Goal: Task Accomplishment & Management: Complete application form

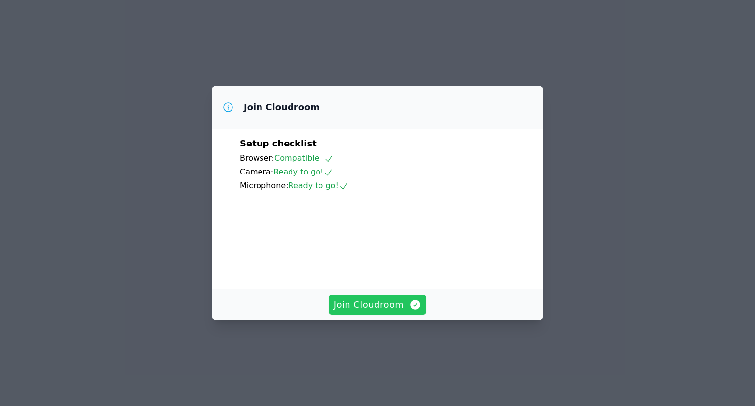
click at [399, 311] on span "Join Cloudroom" at bounding box center [378, 305] width 88 height 14
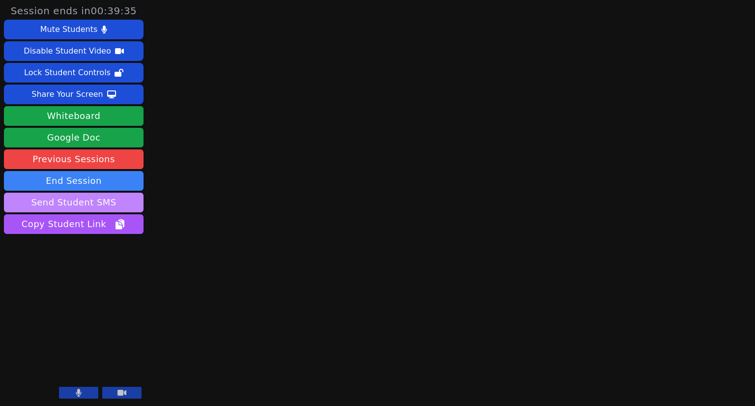
click at [69, 199] on button "Send Student SMS" at bounding box center [74, 203] width 140 height 20
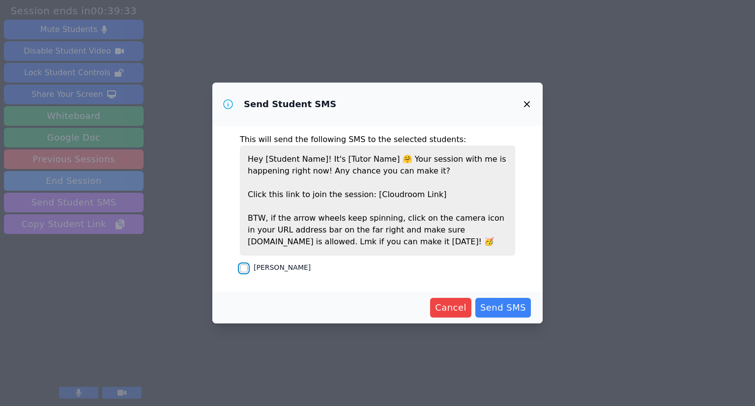
click at [244, 268] on input "[PERSON_NAME]" at bounding box center [244, 268] width 8 height 8
checkbox input "true"
click at [511, 305] on span "Send SMS" at bounding box center [503, 308] width 46 height 14
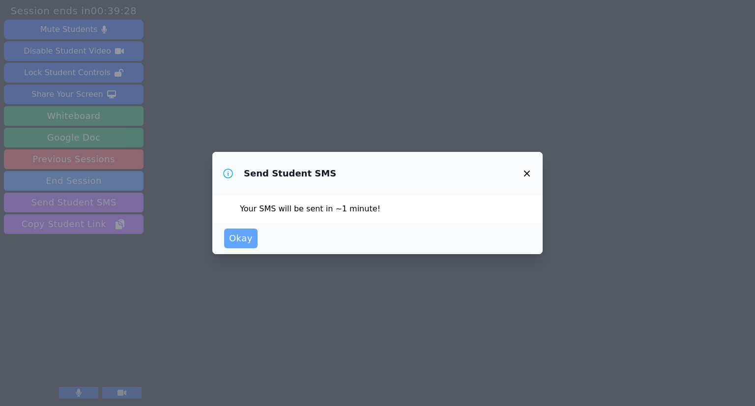
click at [230, 240] on span "Okay" at bounding box center [241, 238] width 24 height 14
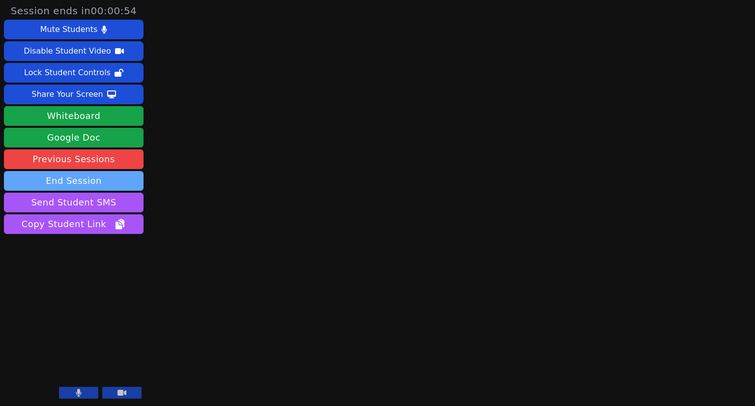
click at [107, 185] on button "End Session" at bounding box center [74, 181] width 140 height 20
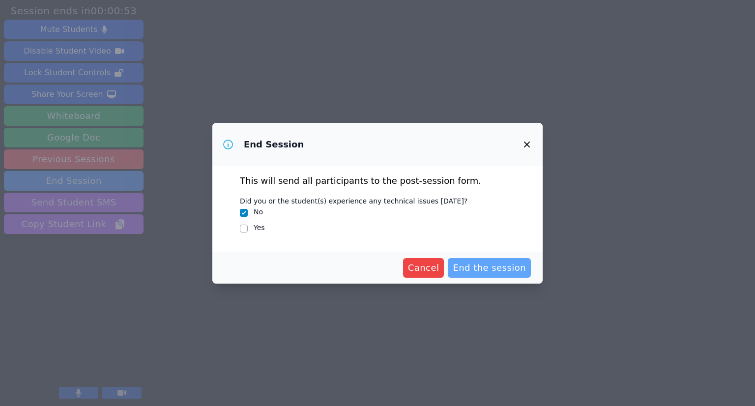
click at [498, 272] on span "End the session" at bounding box center [488, 268] width 73 height 14
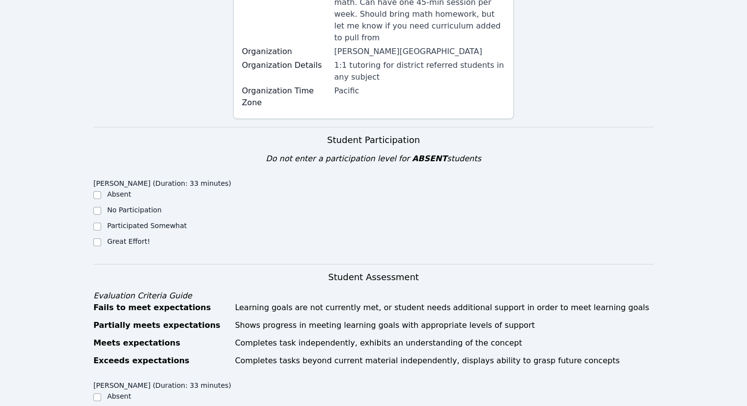
scroll to position [196, 0]
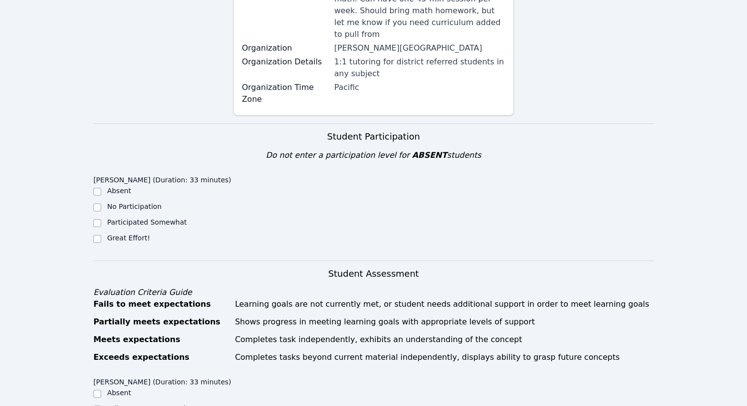
click at [103, 233] on div "Great Effort!" at bounding box center [163, 239] width 140 height 12
click at [98, 235] on input "Great Effort!" at bounding box center [97, 239] width 8 height 8
checkbox input "true"
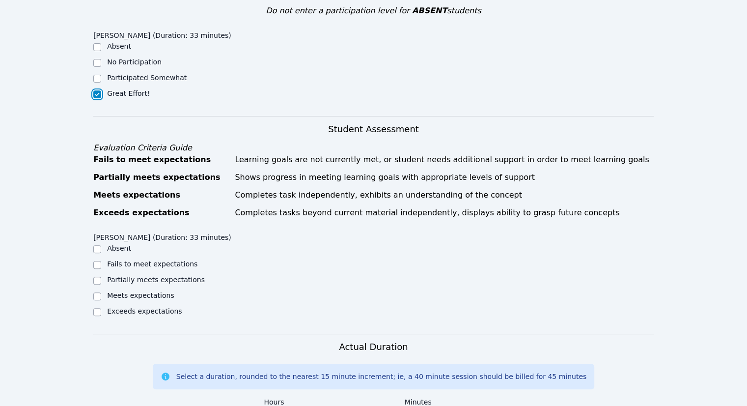
scroll to position [344, 0]
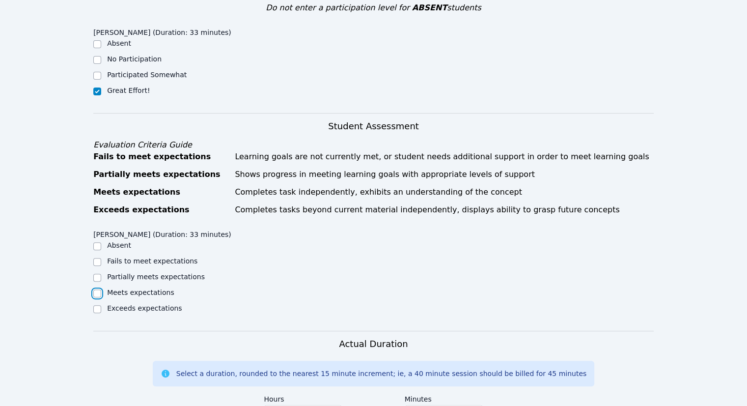
click at [101, 289] on input "Meets expectations" at bounding box center [97, 293] width 8 height 8
checkbox input "true"
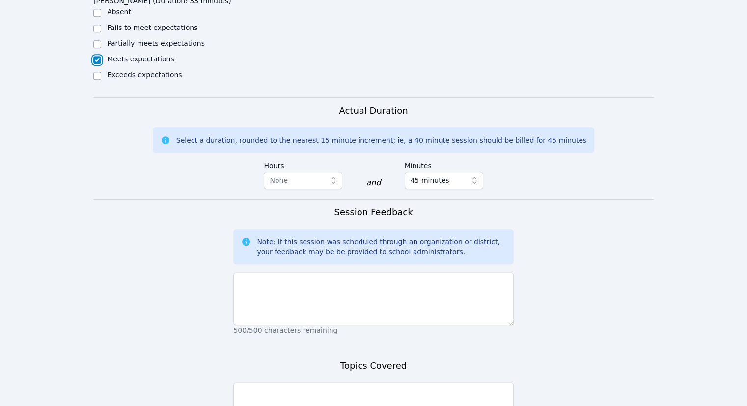
scroll to position [589, 0]
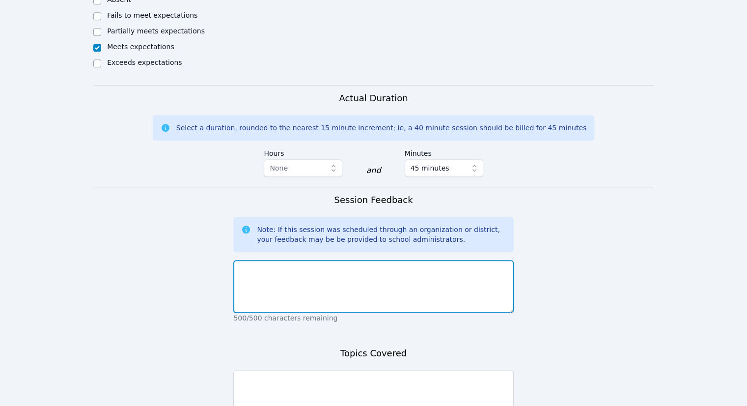
click at [346, 291] on textarea at bounding box center [373, 286] width 280 height 53
type textarea "H"
type textarea "We worked on adding and subtracting fractions and using them in word problem co…"
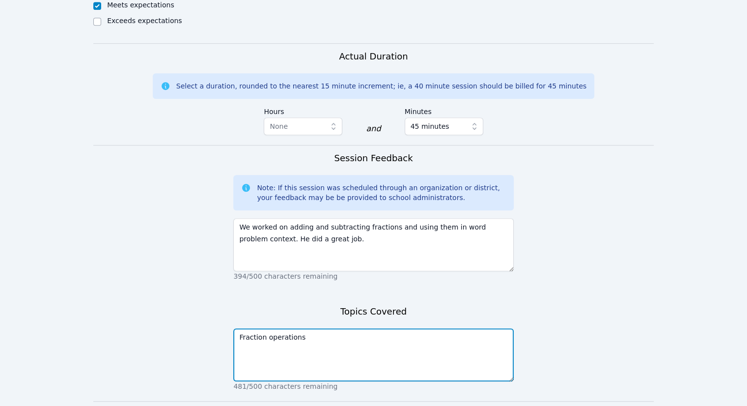
scroll to position [689, 0]
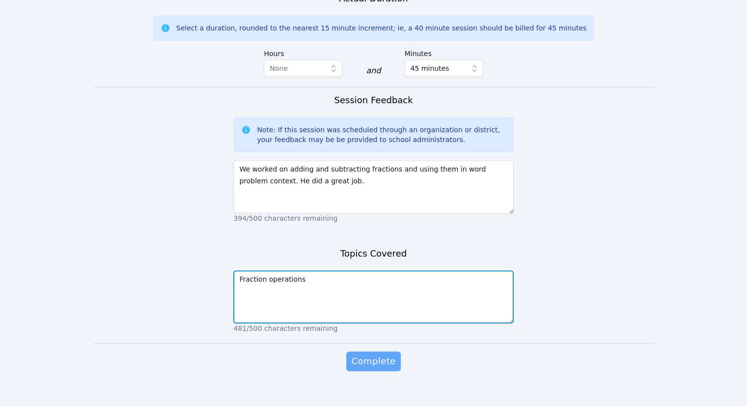
type textarea "Fraction operations"
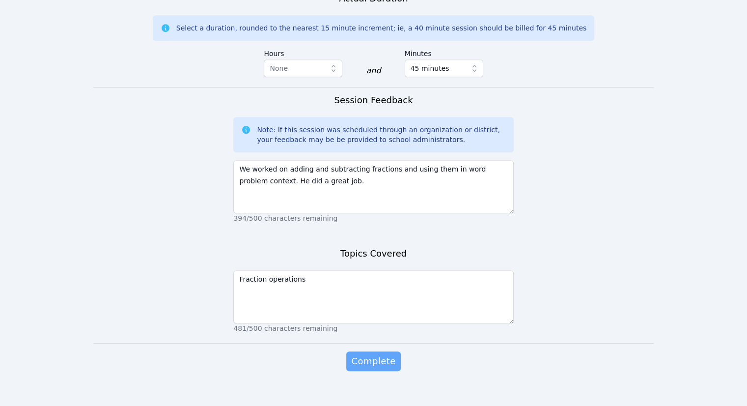
click at [383, 354] on span "Complete" at bounding box center [373, 361] width 44 height 14
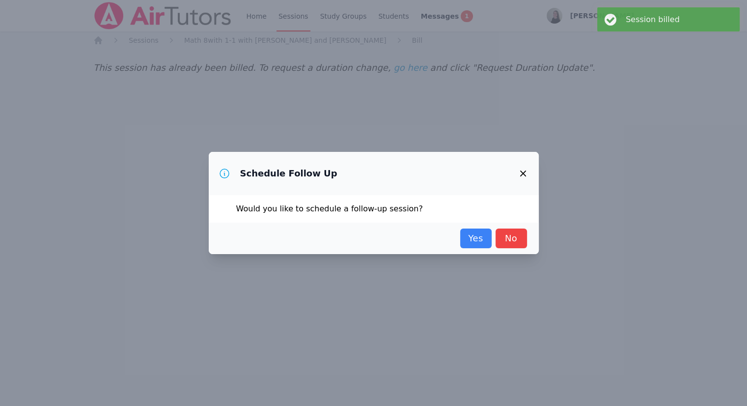
scroll to position [0, 0]
click at [488, 239] on link "Yes" at bounding box center [479, 238] width 31 height 20
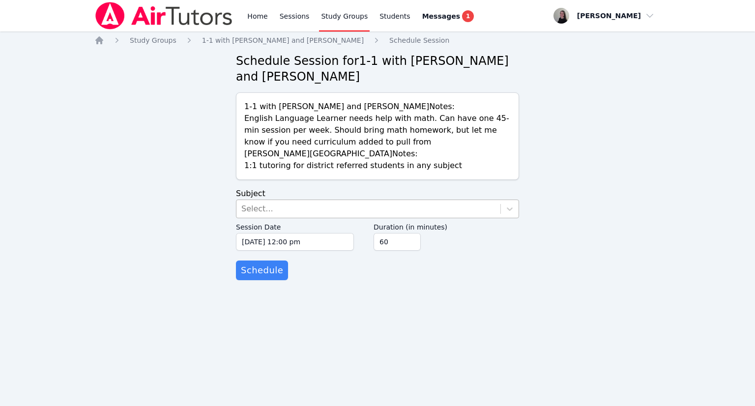
click at [355, 210] on div "Select..." at bounding box center [368, 209] width 264 height 18
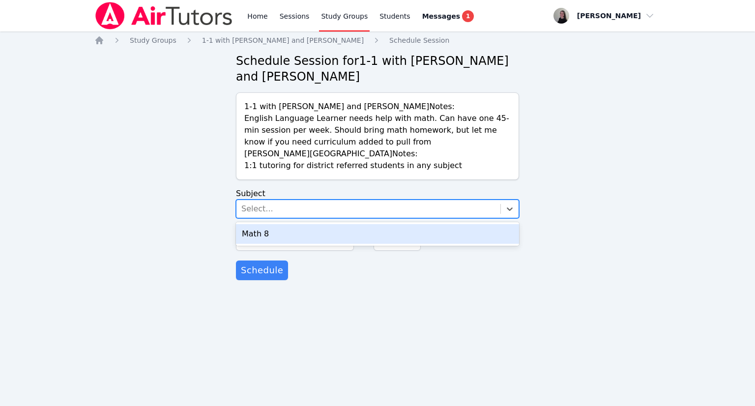
click at [309, 237] on div "Math 8" at bounding box center [377, 234] width 283 height 20
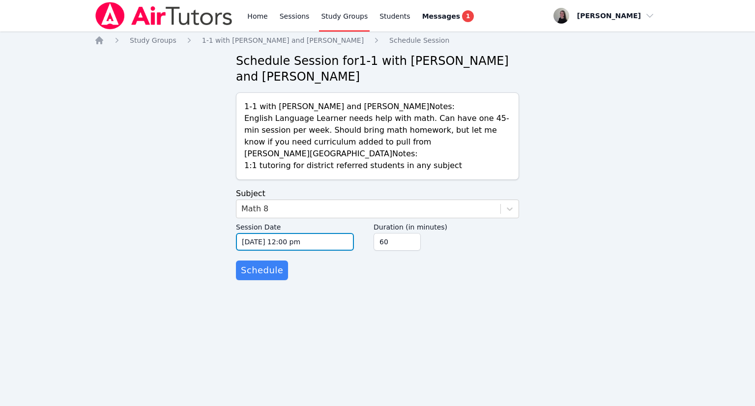
click at [295, 246] on input "10/07/2025 12:00 pm" at bounding box center [295, 242] width 118 height 18
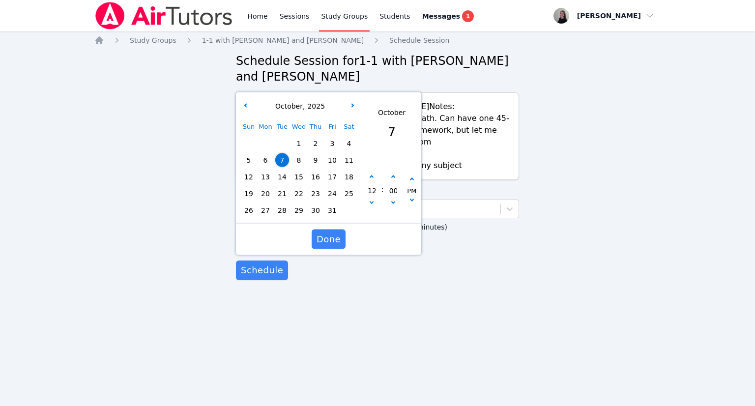
click at [280, 175] on span "14" at bounding box center [282, 177] width 14 height 14
click at [372, 177] on icon "button" at bounding box center [371, 177] width 4 height 4
type input "10/14/2025 01:00 pm"
type input "01"
click at [372, 177] on icon "button" at bounding box center [371, 177] width 4 height 4
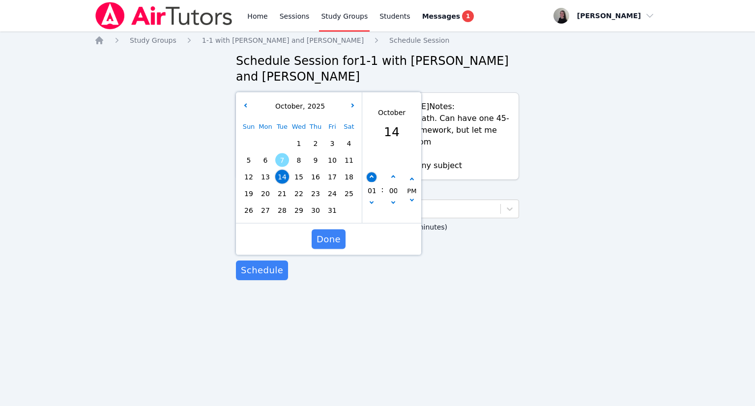
type input "10/14/2025 02:00 pm"
type input "02"
click at [372, 177] on icon "button" at bounding box center [371, 177] width 4 height 4
type input "10/14/2025 03:00 pm"
type input "03"
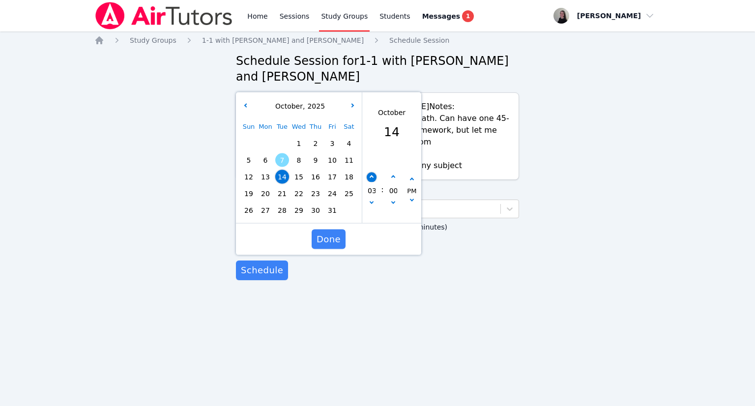
click at [372, 177] on icon "button" at bounding box center [371, 177] width 4 height 4
type input "10/14/2025 04:00 pm"
type input "04"
click at [372, 177] on icon "button" at bounding box center [371, 177] width 4 height 4
type input "10/14/2025 05:00 pm"
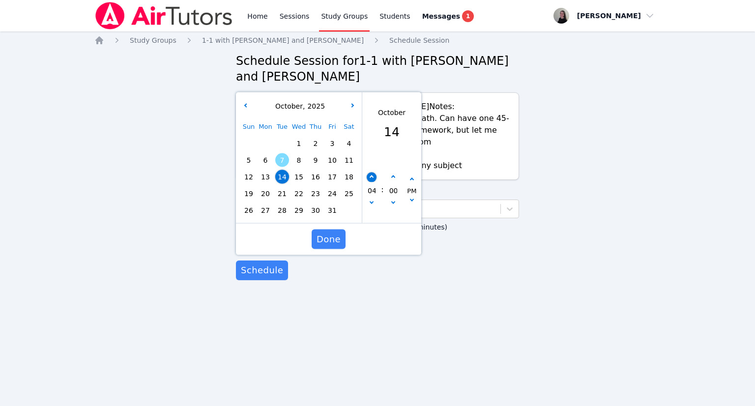
type input "05"
click at [372, 177] on icon "button" at bounding box center [371, 177] width 4 height 4
type input "10/14/2025 06:00 pm"
type input "06"
click at [390, 181] on button "button" at bounding box center [393, 177] width 10 height 10
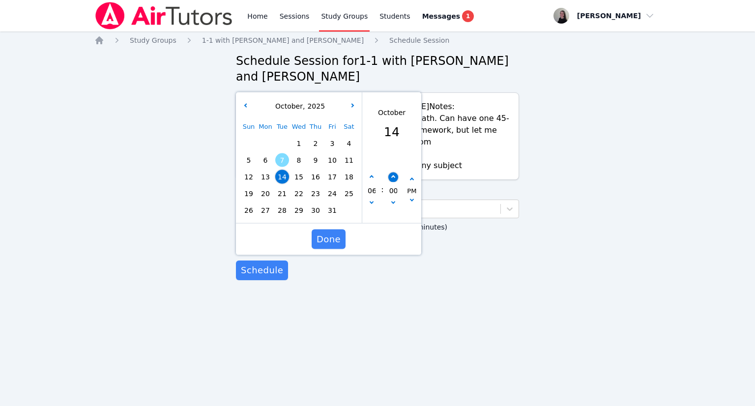
type input "10/14/2025 06:05 pm"
type input "05"
click at [390, 180] on button "button" at bounding box center [393, 177] width 10 height 10
type input "10/14/2025 06:10 pm"
type input "10"
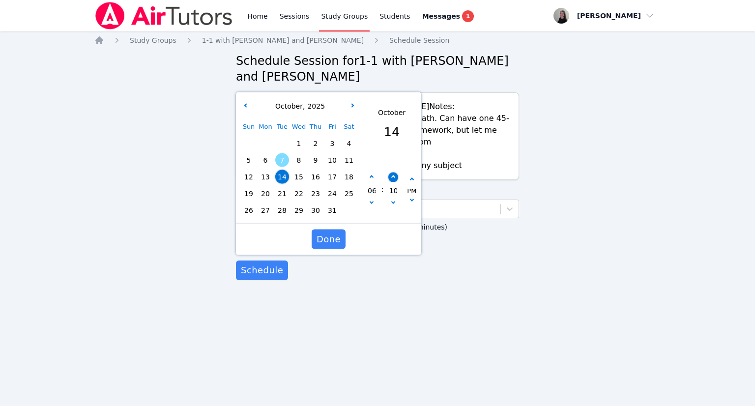
click at [391, 180] on button "button" at bounding box center [393, 177] width 10 height 10
type input "10/14/2025 06:15 pm"
type input "15"
click at [341, 239] on button "Done" at bounding box center [328, 239] width 34 height 20
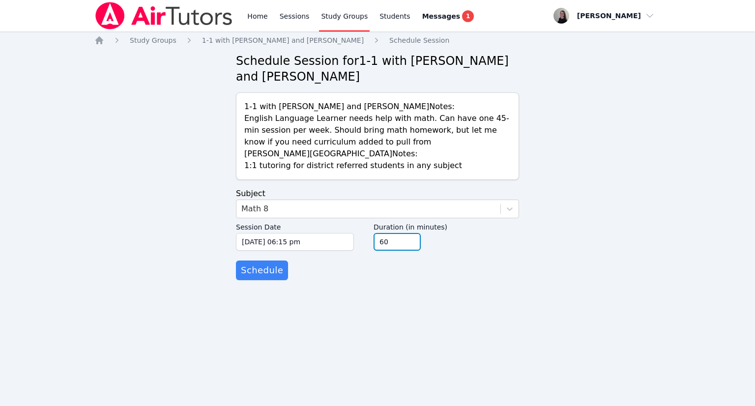
click at [399, 234] on input "60" at bounding box center [396, 242] width 47 height 18
click at [411, 247] on input "45" at bounding box center [396, 242] width 47 height 18
click at [411, 247] on input "30" at bounding box center [396, 242] width 47 height 18
type input "45"
click at [411, 237] on input "45" at bounding box center [396, 242] width 47 height 18
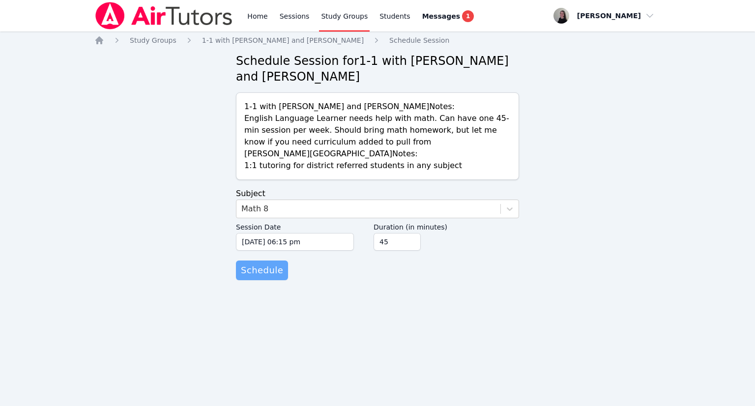
click at [258, 272] on span "Schedule" at bounding box center [262, 270] width 42 height 14
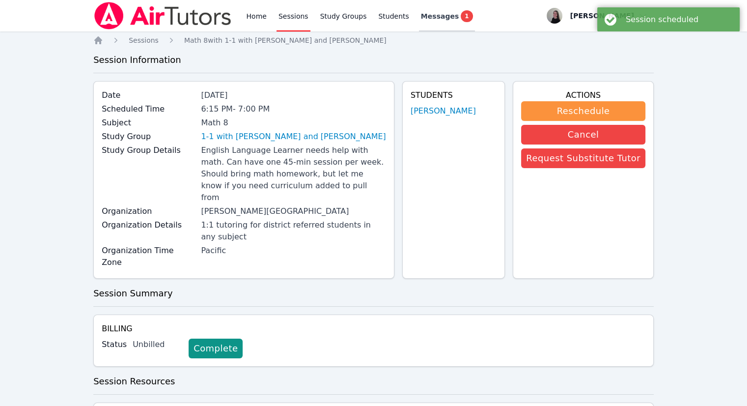
drag, startPoint x: 436, startPoint y: 20, endPoint x: 446, endPoint y: 0, distance: 22.0
click at [436, 20] on span "Messages" at bounding box center [440, 16] width 38 height 10
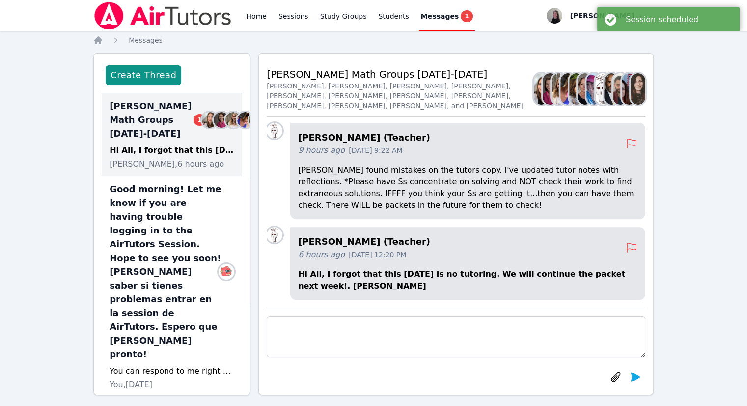
click at [175, 140] on div "McKinzie HS Math Groups 2025-2026 1 Members" at bounding box center [172, 119] width 125 height 41
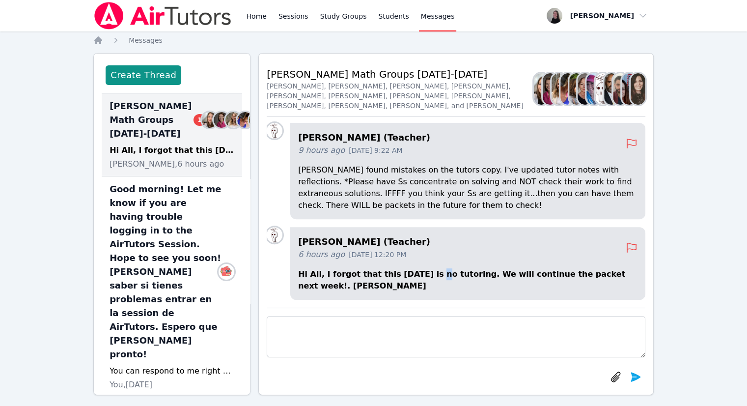
click at [431, 276] on p "Hi All, I forgot that this coming Thursday is no tutoring. We will continue the…" at bounding box center [467, 280] width 339 height 24
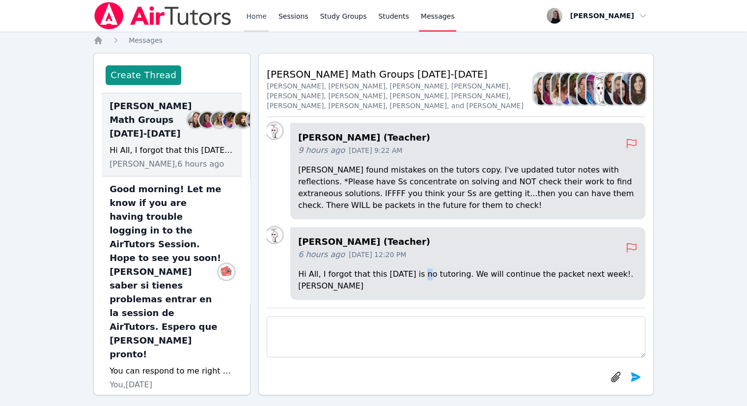
drag, startPoint x: 262, startPoint y: 12, endPoint x: 265, endPoint y: 16, distance: 5.2
click at [261, 12] on link "Home" at bounding box center [256, 15] width 24 height 31
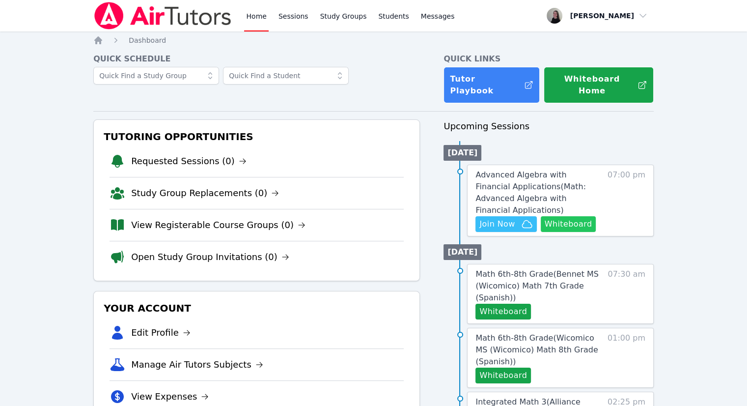
click at [580, 216] on button "Whiteboard" at bounding box center [569, 224] width 56 height 16
click at [499, 218] on span "Join Now" at bounding box center [496, 224] width 35 height 12
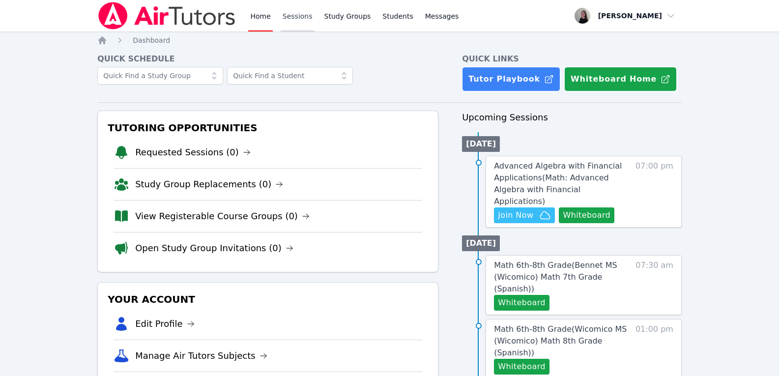
click at [293, 24] on link "Sessions" at bounding box center [297, 15] width 34 height 31
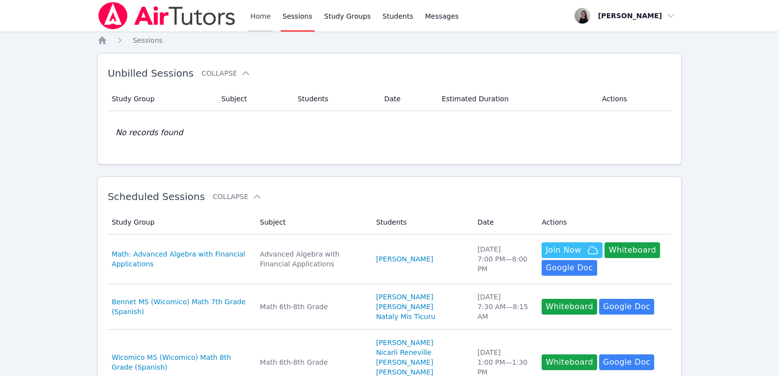
click at [249, 17] on link "Home" at bounding box center [260, 15] width 24 height 31
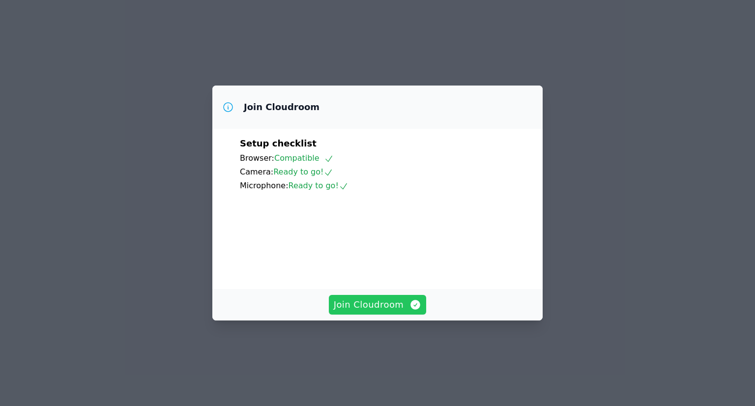
click at [391, 311] on span "Join Cloudroom" at bounding box center [378, 305] width 88 height 14
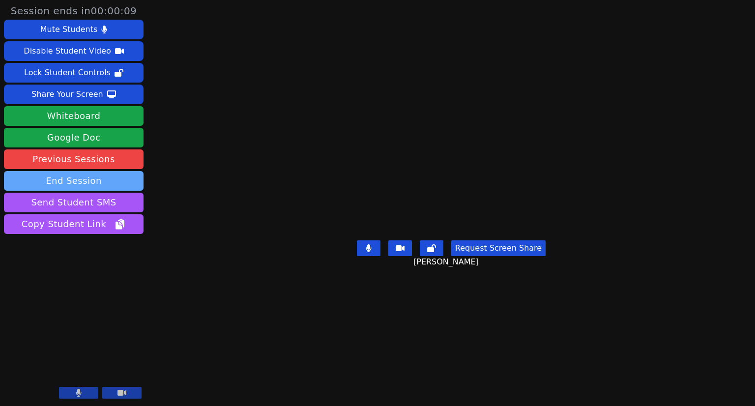
click at [94, 181] on button "End Session" at bounding box center [74, 181] width 140 height 20
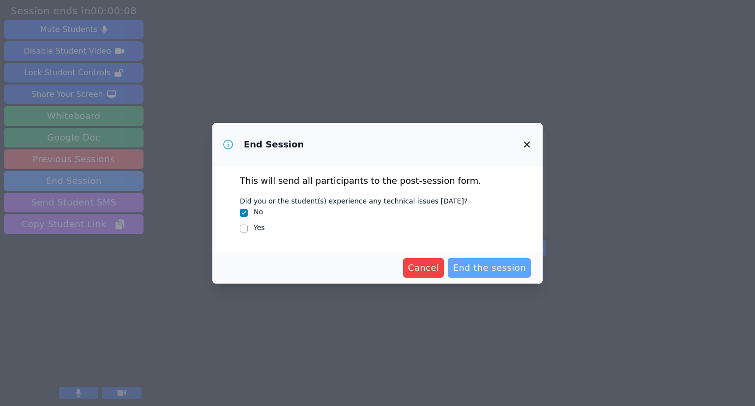
click at [478, 267] on span "End the session" at bounding box center [488, 268] width 73 height 14
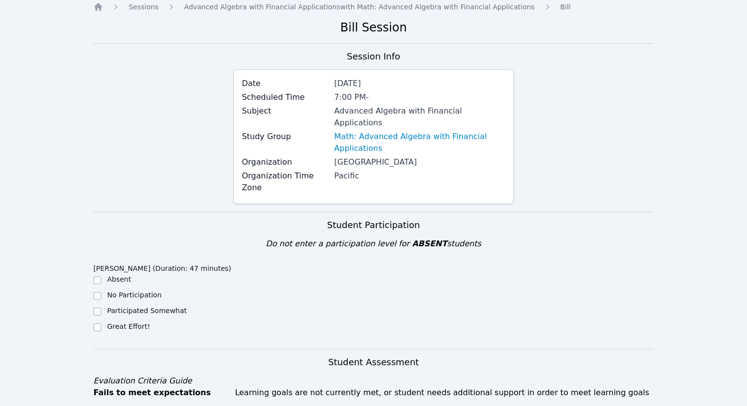
scroll to position [49, 0]
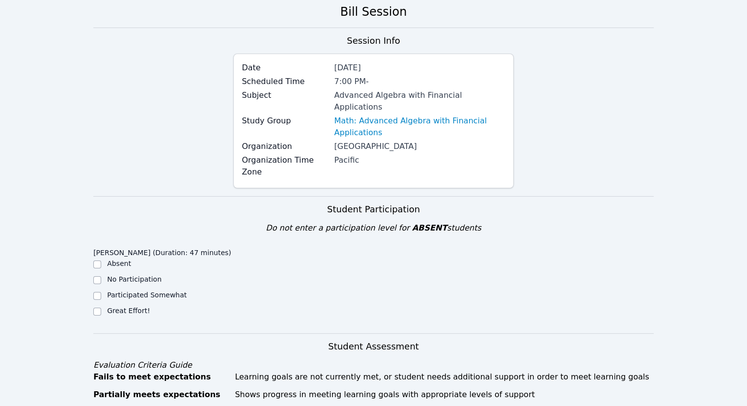
click at [96, 306] on div at bounding box center [97, 312] width 8 height 12
click at [98, 308] on input "Great Effort!" at bounding box center [97, 312] width 8 height 8
checkbox input "true"
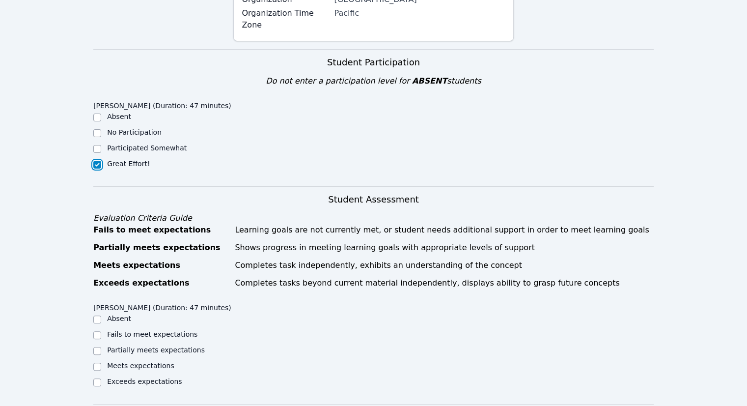
scroll to position [196, 0]
click at [100, 362] on input "Meets expectations" at bounding box center [97, 366] width 8 height 8
checkbox input "true"
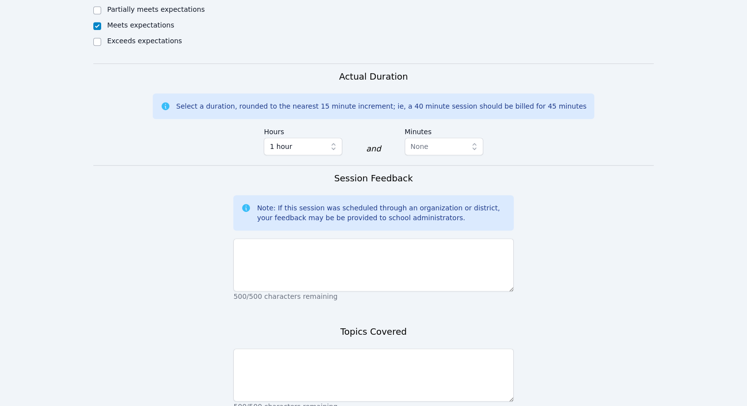
scroll to position [540, 0]
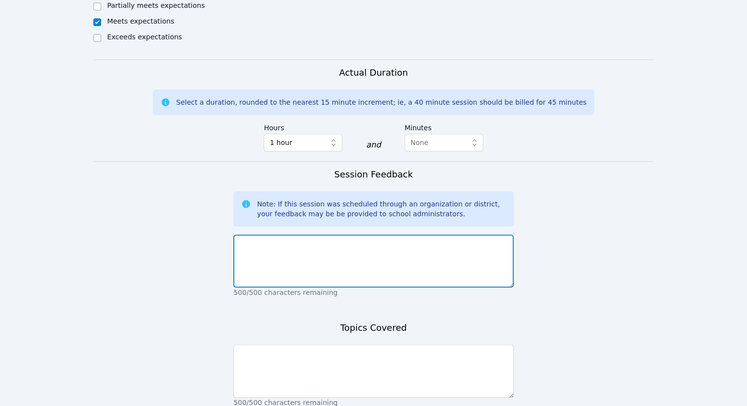
click at [328, 234] on textarea at bounding box center [373, 260] width 280 height 53
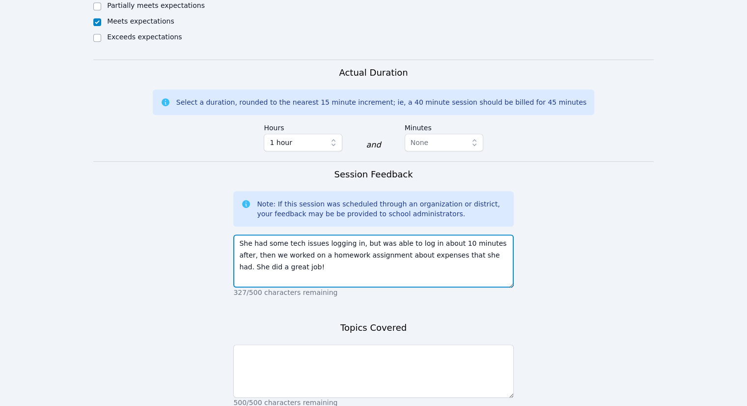
type textarea "She had some tech issues logging in, but was able to log in about 10 minutes af…"
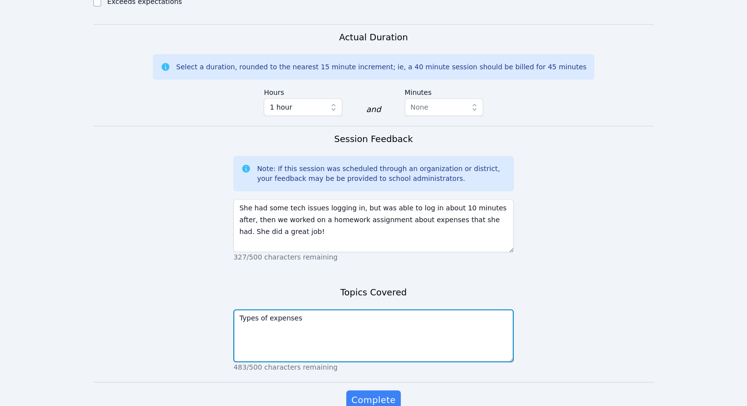
scroll to position [589, 0]
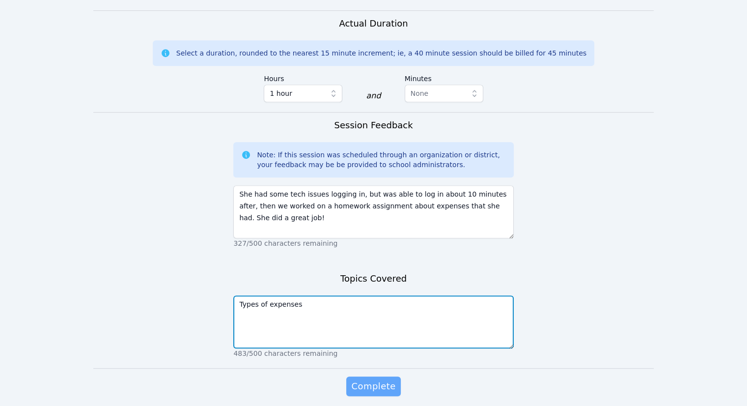
type textarea "Types of expenses"
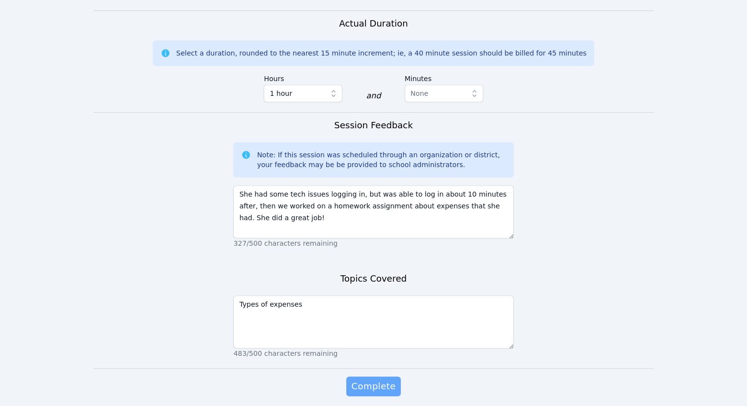
click at [374, 379] on span "Complete" at bounding box center [373, 386] width 44 height 14
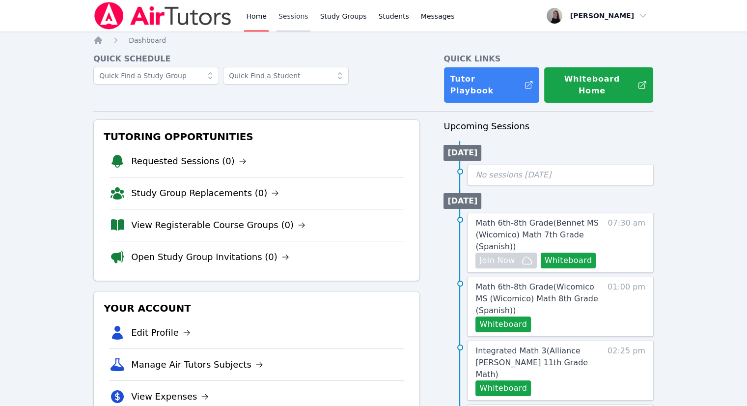
click at [277, 21] on link "Sessions" at bounding box center [294, 15] width 34 height 31
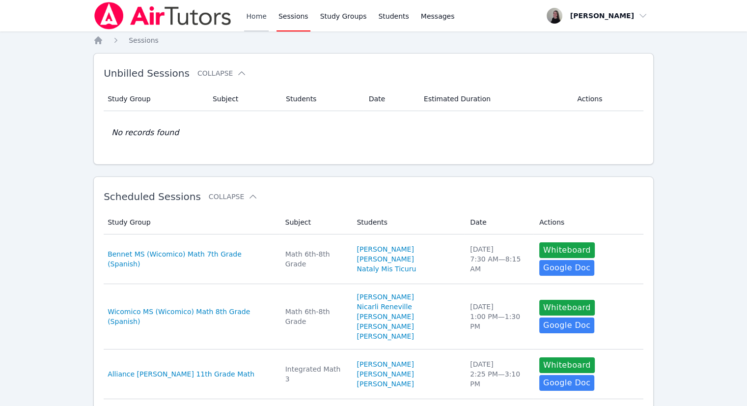
click at [257, 13] on link "Home" at bounding box center [256, 15] width 24 height 31
